Goal: Navigation & Orientation: Find specific page/section

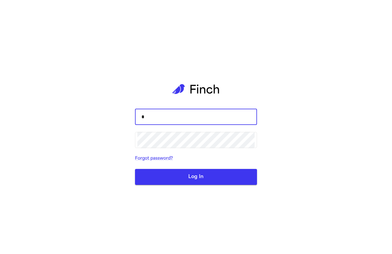
type input "*"
type input "**********"
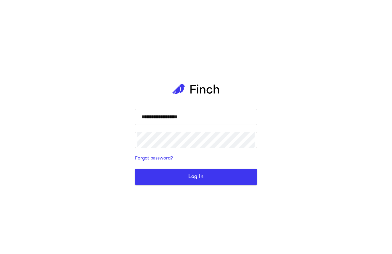
click at [197, 173] on button "Log In" at bounding box center [196, 177] width 122 height 16
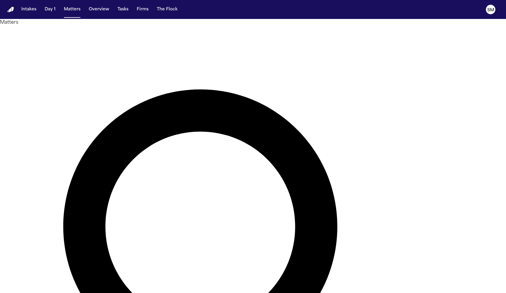
click at [9, 11] on img "Home" at bounding box center [10, 10] width 7 height 6
click at [128, 8] on button "Tasks" at bounding box center [123, 9] width 16 height 11
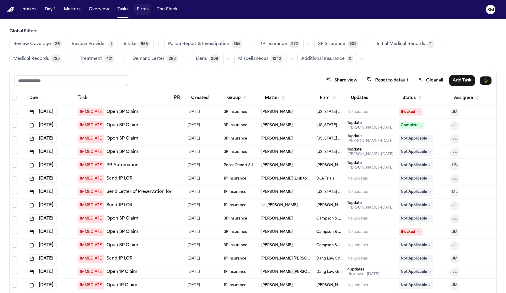
click at [142, 10] on button "Firms" at bounding box center [142, 9] width 17 height 11
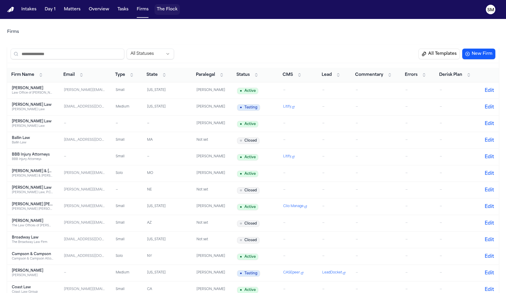
click at [164, 12] on button "The Flock" at bounding box center [166, 9] width 25 height 11
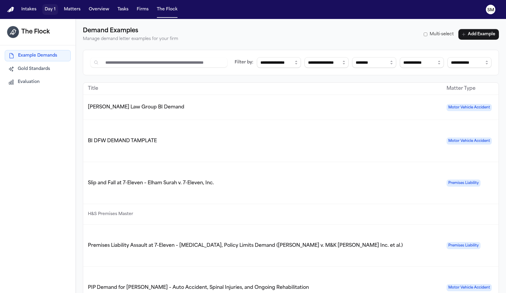
click at [53, 10] on button "Day 1" at bounding box center [50, 9] width 16 height 11
